Goal: Task Accomplishment & Management: Use online tool/utility

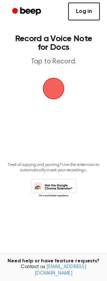
click at [86, 11] on link "Log in" at bounding box center [84, 12] width 32 height 18
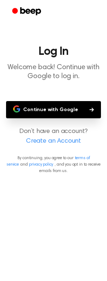
click at [73, 109] on button "Continue with Google" at bounding box center [53, 109] width 95 height 17
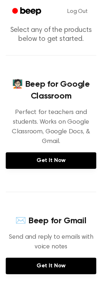
scroll to position [36, 0]
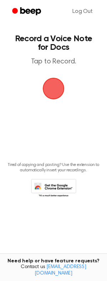
click at [58, 92] on span "button" at bounding box center [54, 88] width 20 height 20
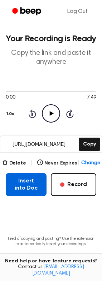
click at [28, 187] on button "Insert into Doc" at bounding box center [26, 184] width 41 height 23
